Goal: Browse casually

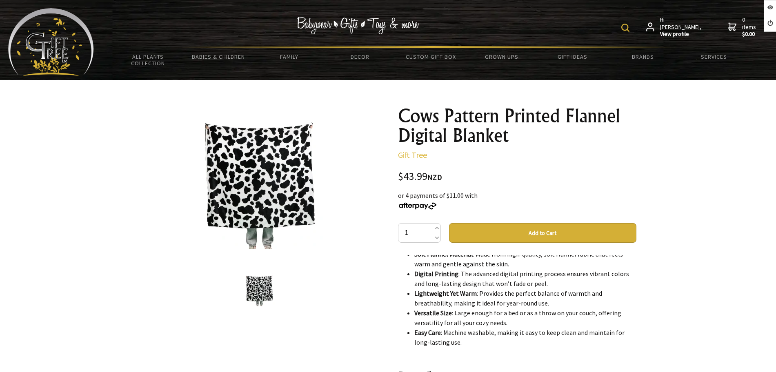
click at [51, 53] on img at bounding box center [51, 42] width 86 height 68
